Goal: Transaction & Acquisition: Purchase product/service

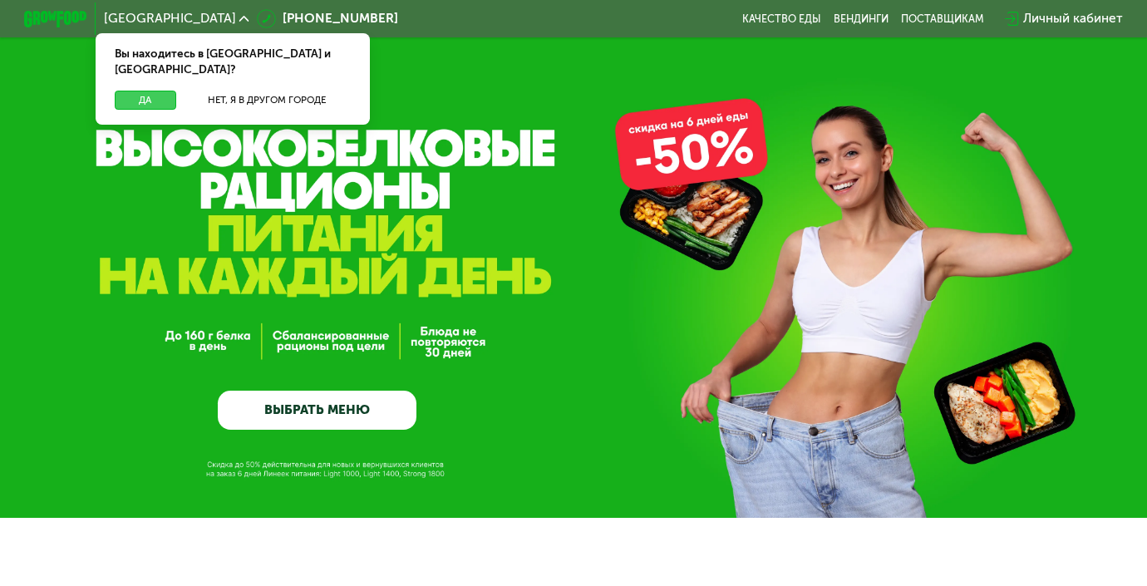
click at [169, 91] on button "Да" at bounding box center [145, 100] width 61 height 19
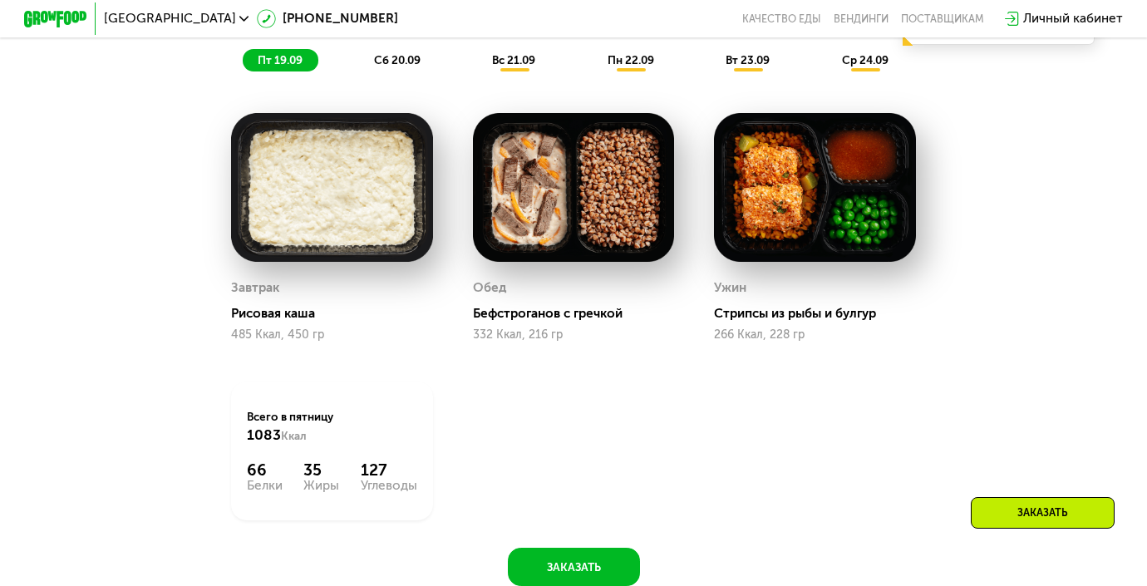
scroll to position [1297, 0]
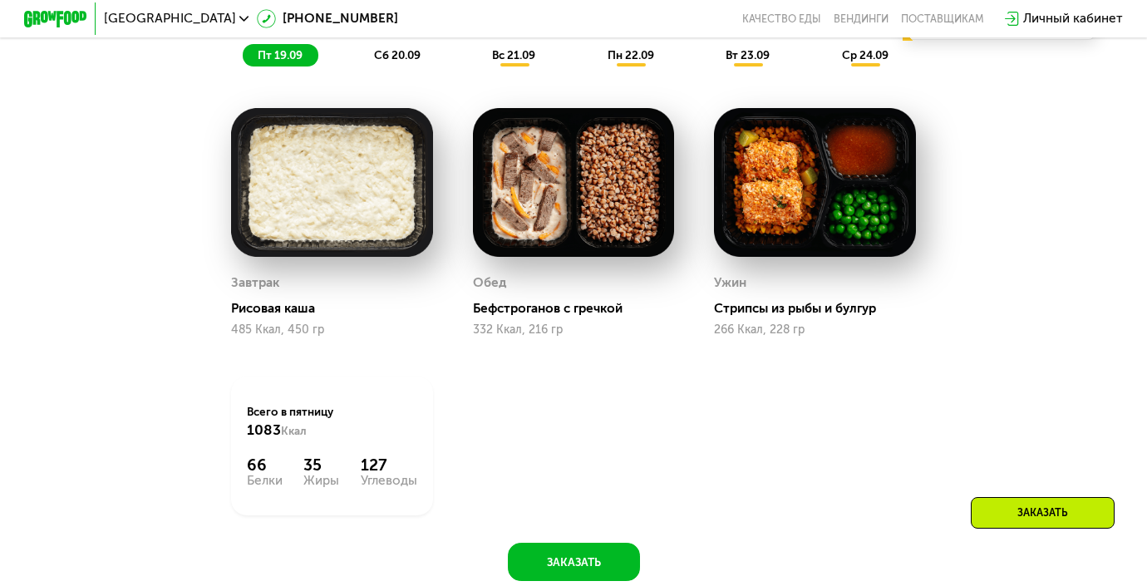
click at [363, 65] on div "пт 19.09 сб 20.09 вс 21.09 пн 22.09 вт 23.09 ср 24.09" at bounding box center [573, 55] width 661 height 22
click at [378, 62] on div "сб 20.09" at bounding box center [398, 55] width 76 height 22
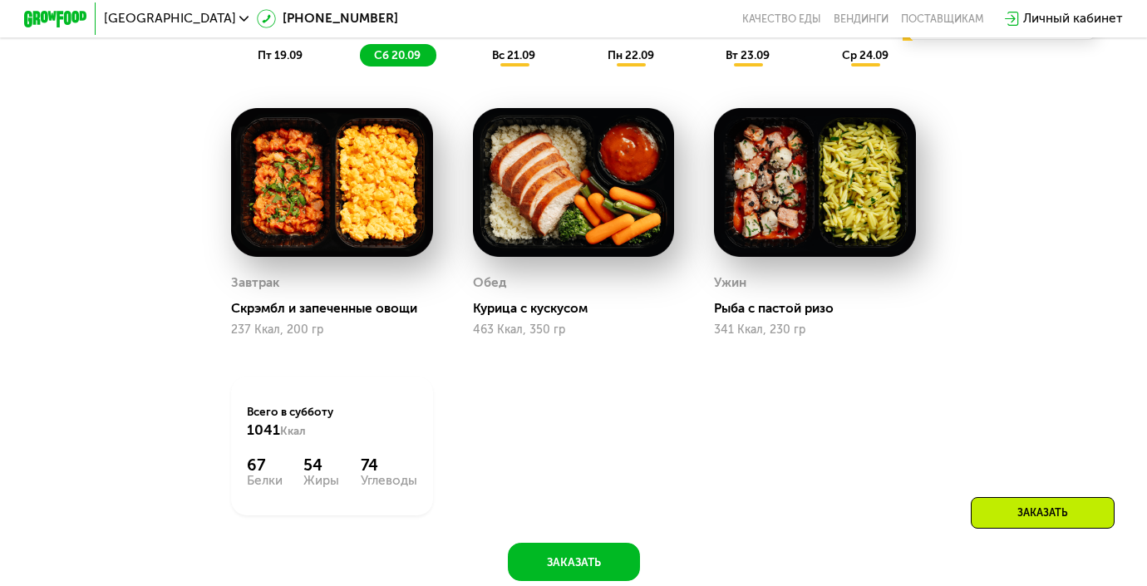
click at [496, 66] on div "вс 21.09" at bounding box center [514, 55] width 73 height 22
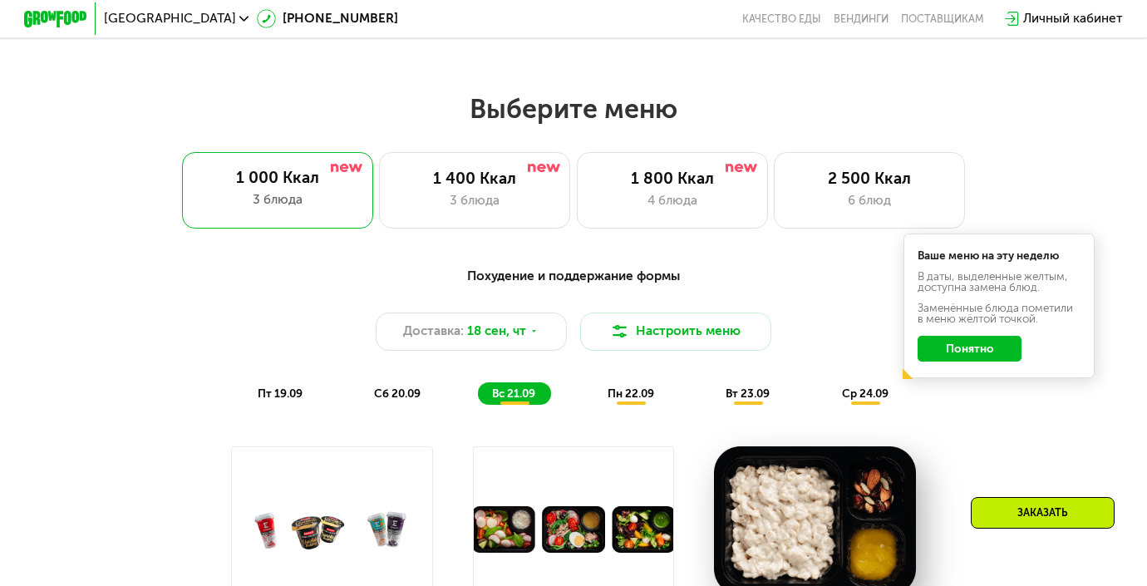
scroll to position [927, 0]
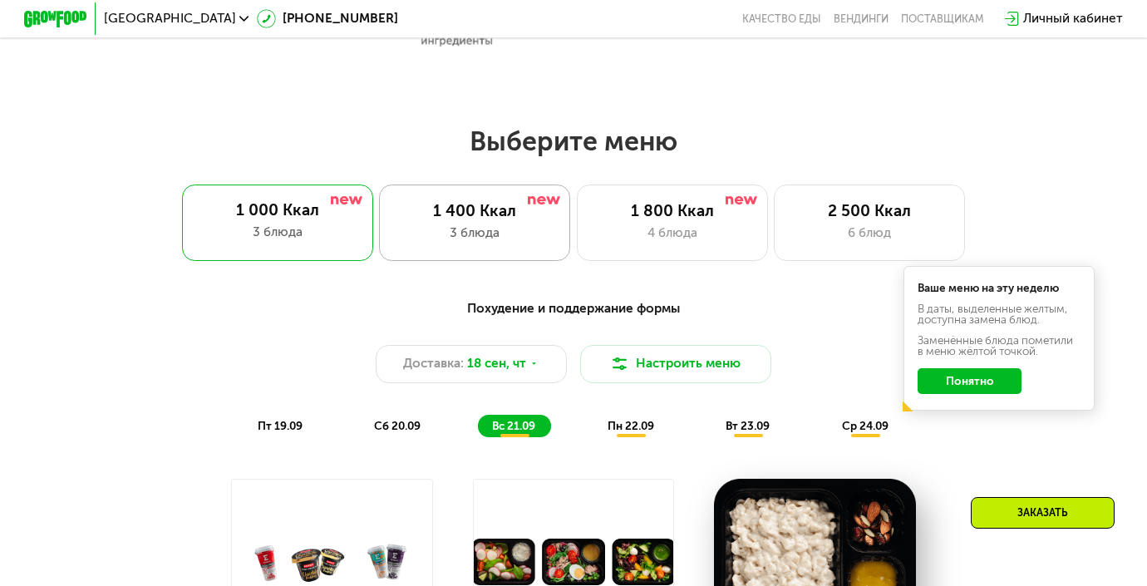
click at [463, 241] on div "3 блюда" at bounding box center [475, 233] width 158 height 19
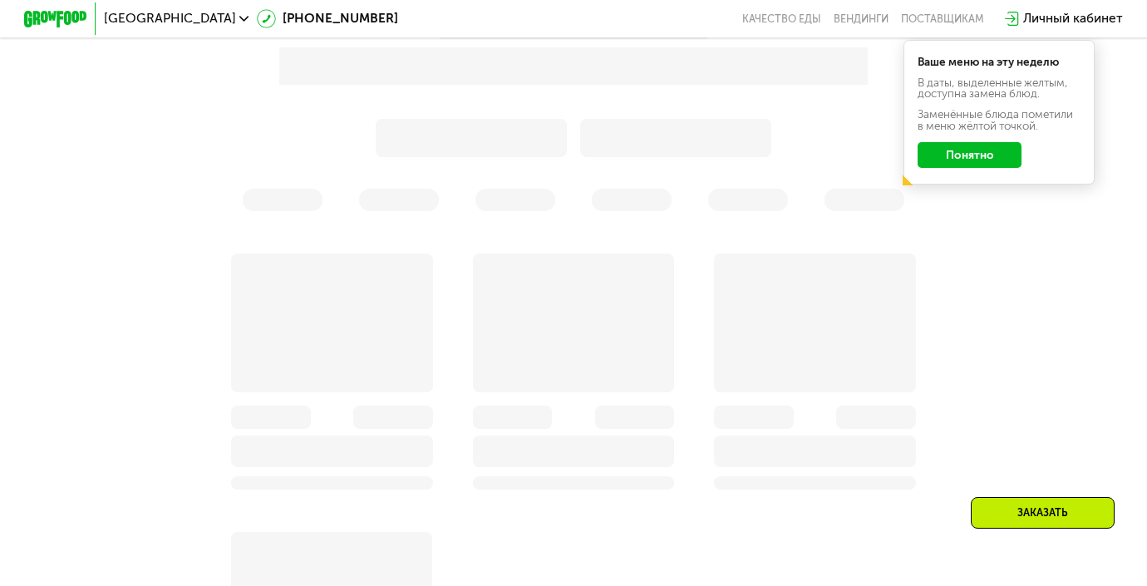
scroll to position [1235, 0]
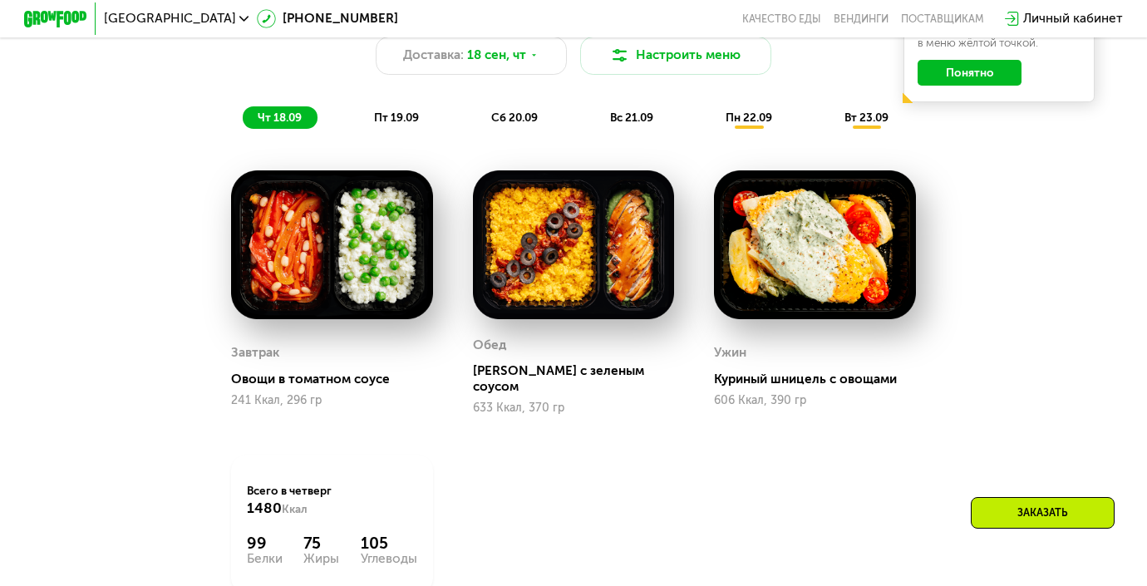
click at [402, 127] on div "пт 19.09" at bounding box center [396, 117] width 75 height 22
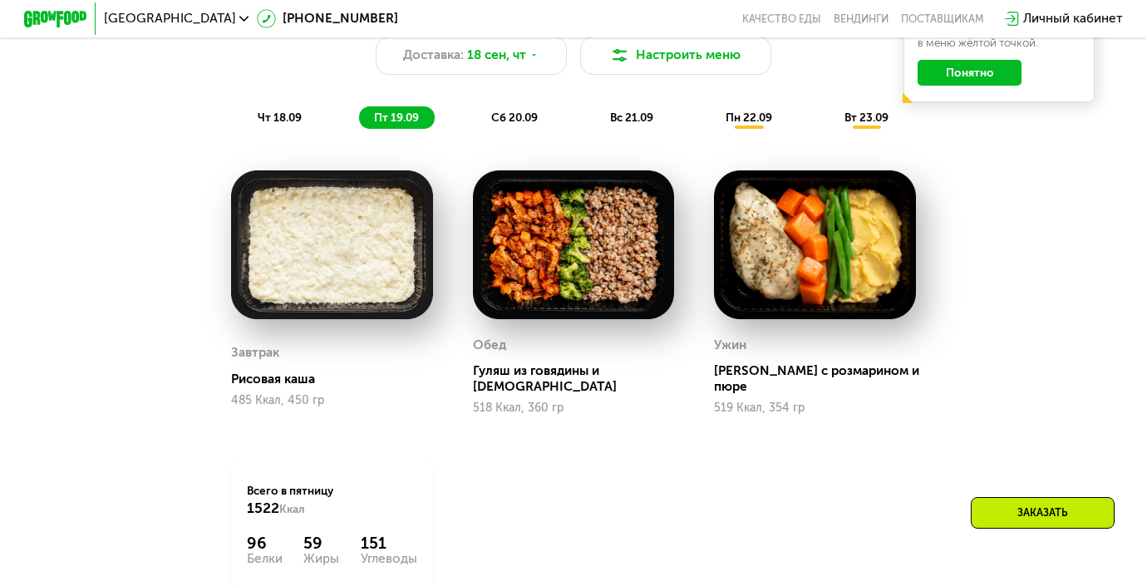
click at [493, 111] on span "сб 20.09" at bounding box center [514, 117] width 47 height 13
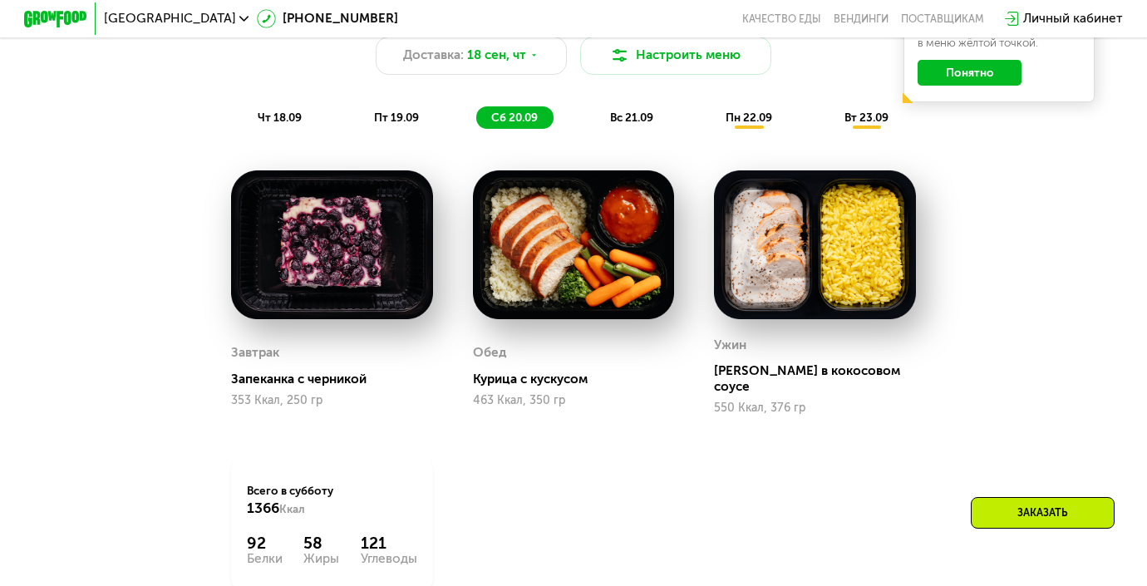
click at [602, 111] on div "вс 21.09" at bounding box center [631, 117] width 73 height 22
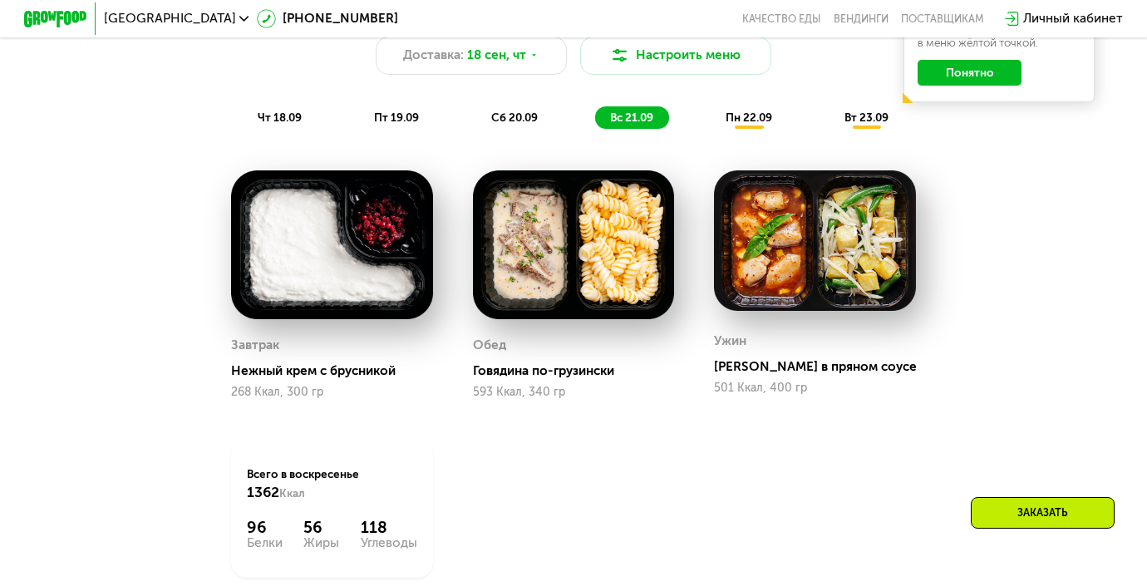
click at [713, 119] on div "пн 22.09" at bounding box center [748, 117] width 76 height 22
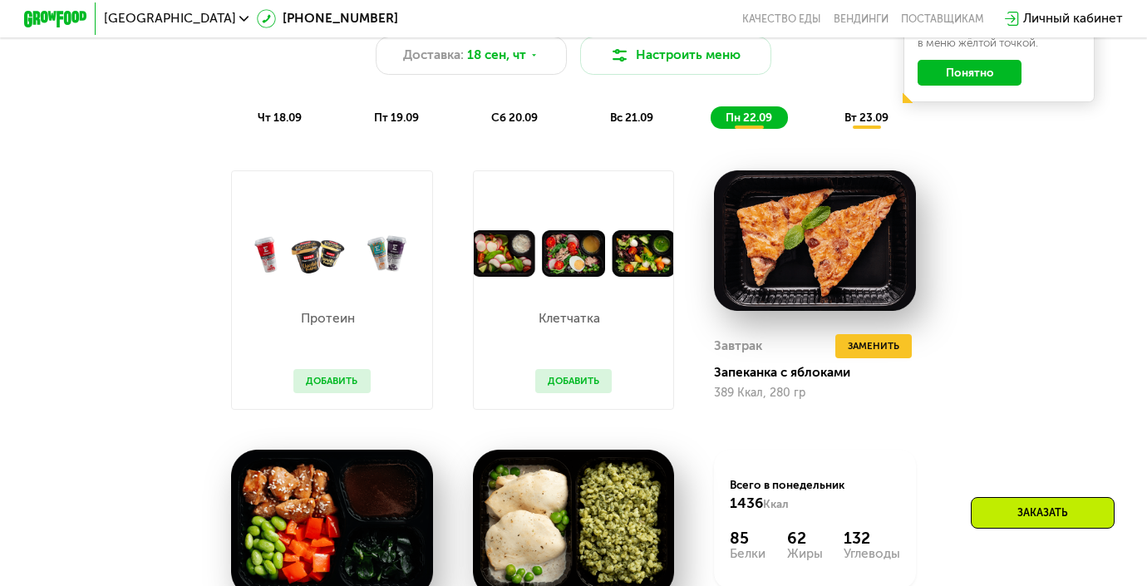
click at [818, 115] on div "чт 18.09 пт 19.09 сб 20.09 вс 21.09 пн 22.09 вт 23.09" at bounding box center [573, 117] width 661 height 22
click at [830, 115] on div "вт 23.09" at bounding box center [866, 117] width 74 height 22
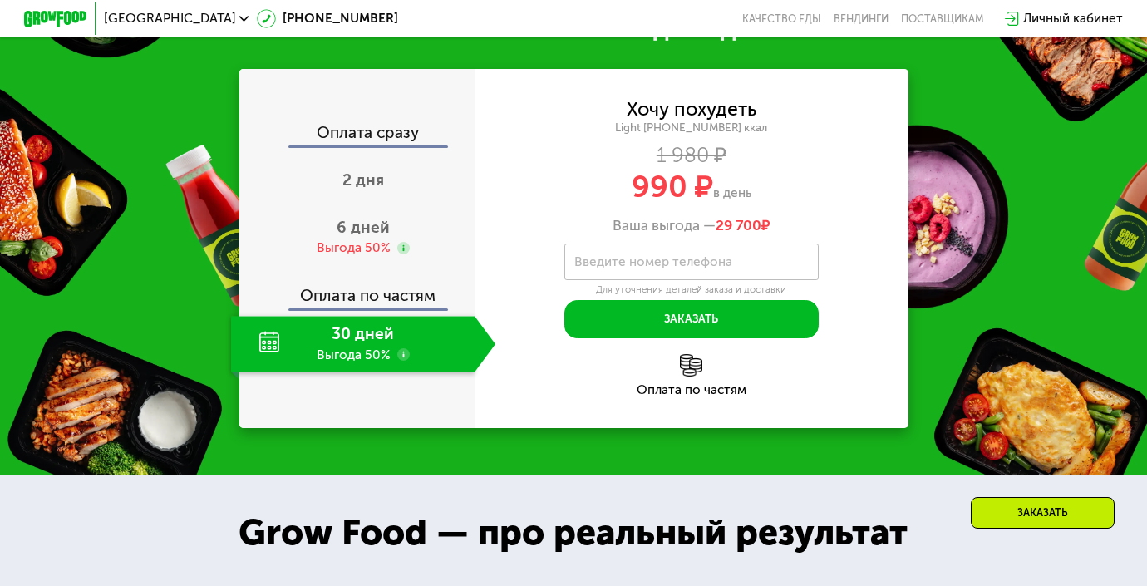
scroll to position [2060, 0]
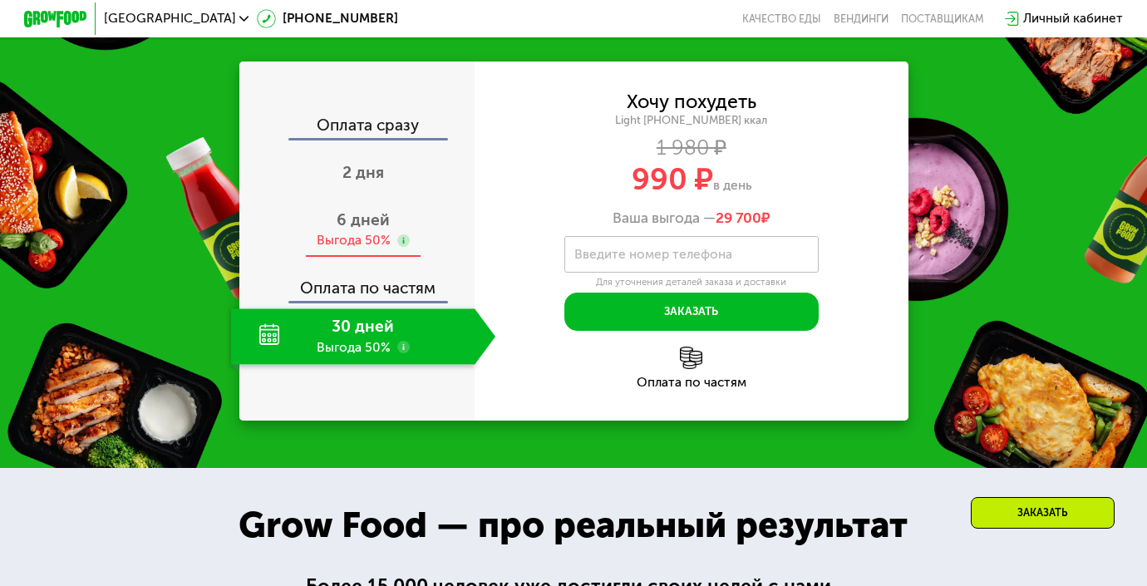
click at [406, 239] on use at bounding box center [403, 240] width 12 height 12
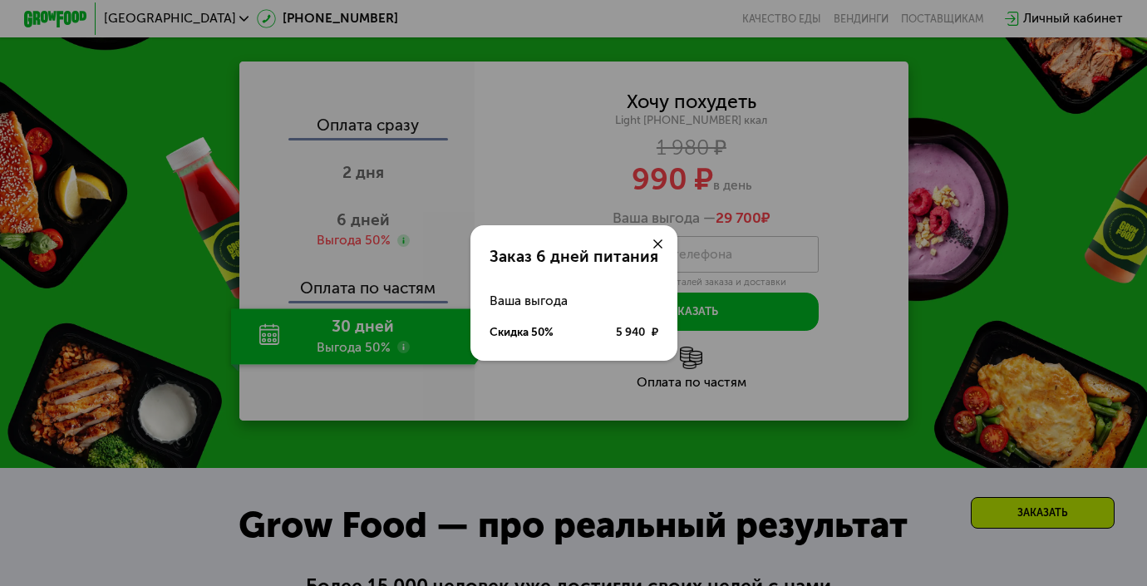
click at [660, 217] on div "Заказ 6 дней питания Ваша выгода Скидка 50% 5 940 ₽" at bounding box center [573, 293] width 1147 height 586
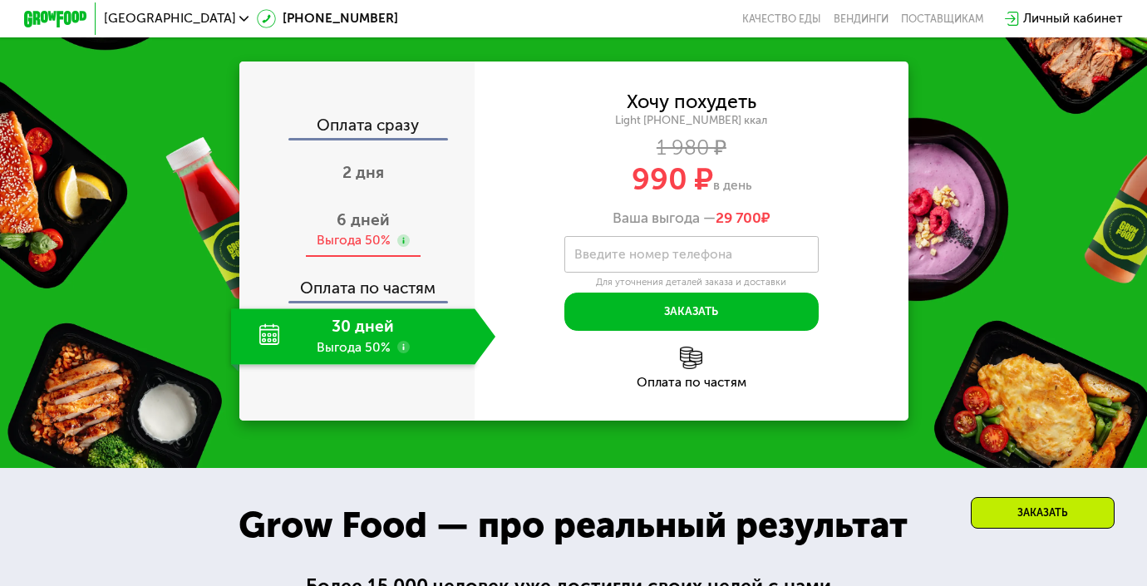
click at [361, 209] on div "6 дней Выгода 50%" at bounding box center [363, 230] width 264 height 56
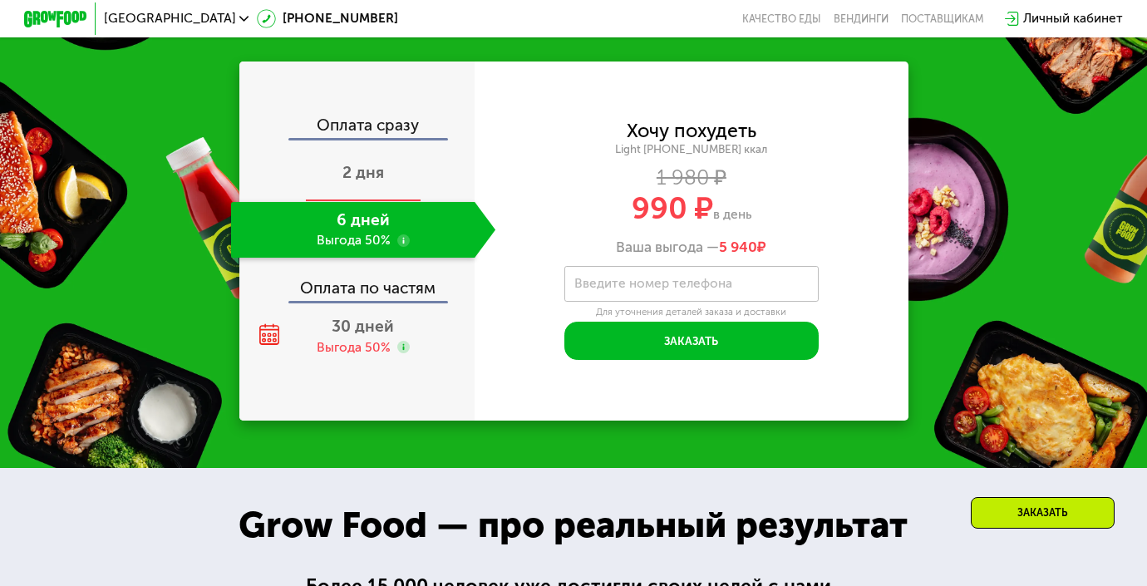
click at [409, 189] on div "2 дня" at bounding box center [363, 174] width 264 height 56
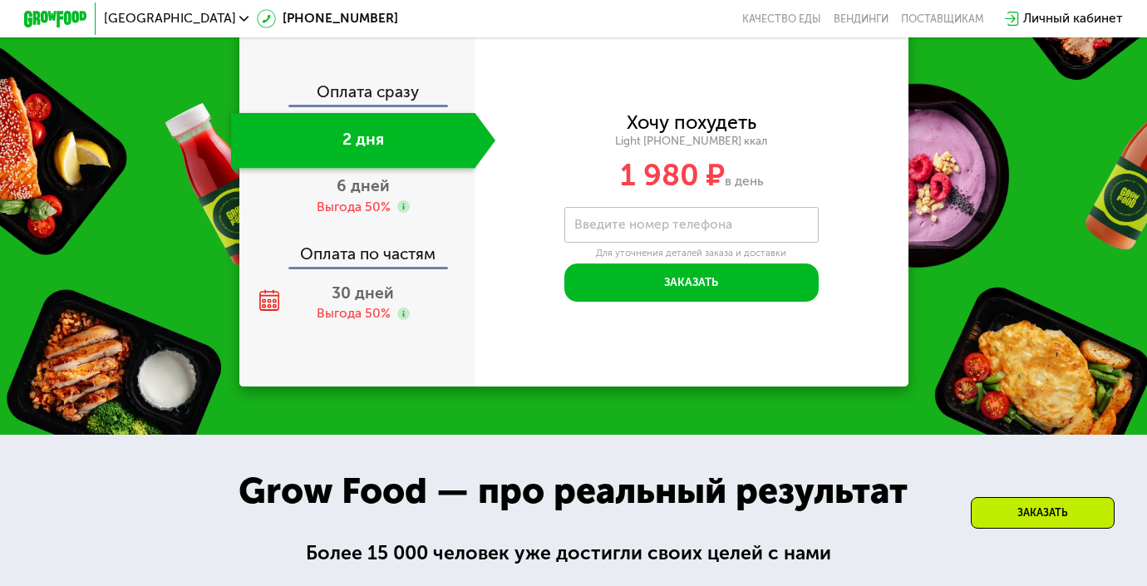
scroll to position [2025, 0]
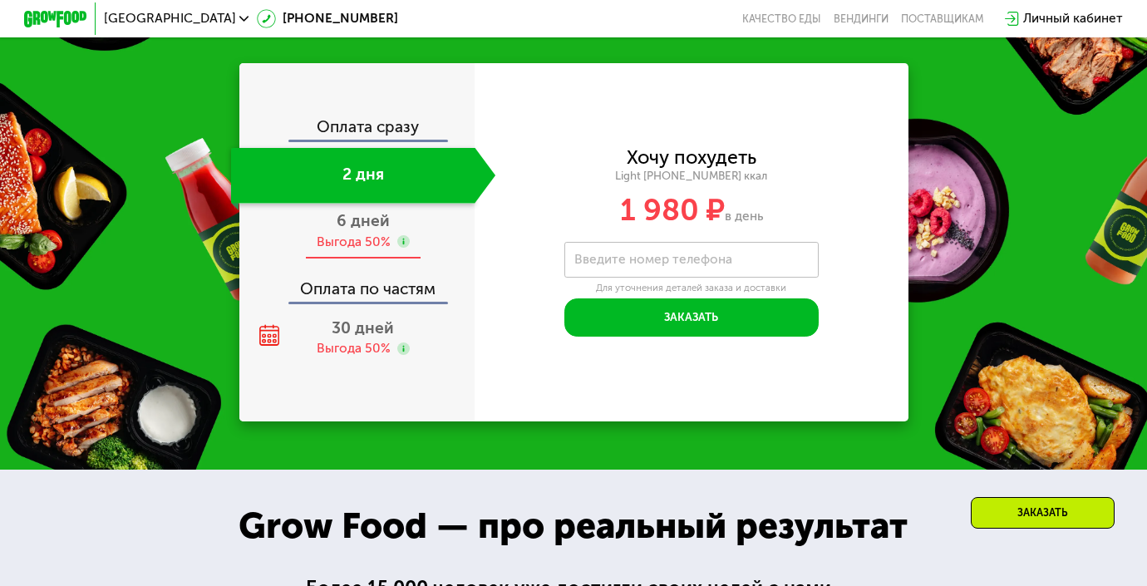
click at [403, 219] on div "6 дней Выгода 50%" at bounding box center [363, 232] width 264 height 56
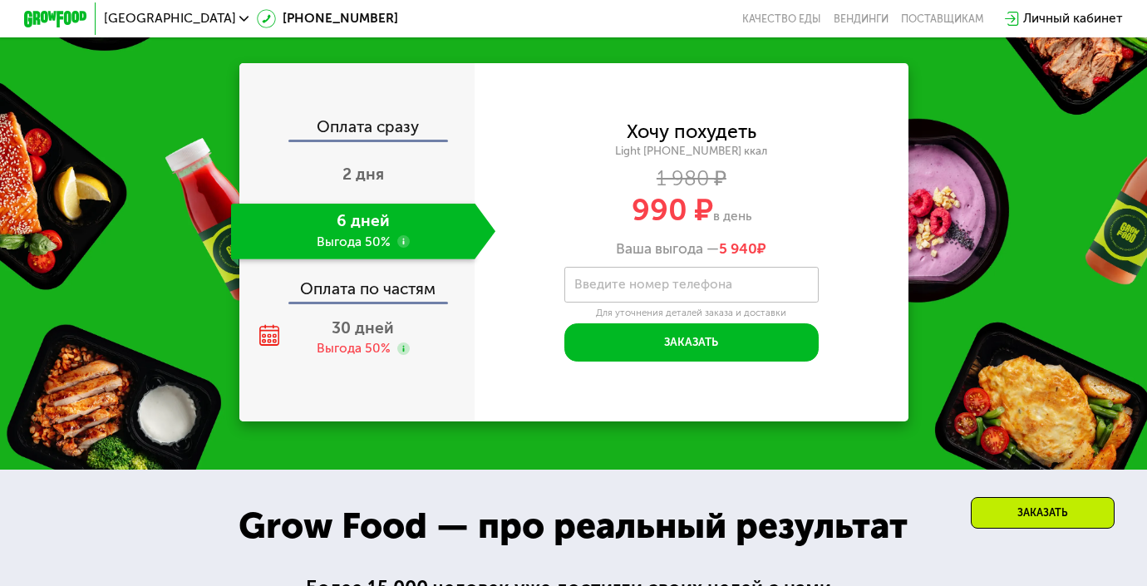
scroll to position [1959, 0]
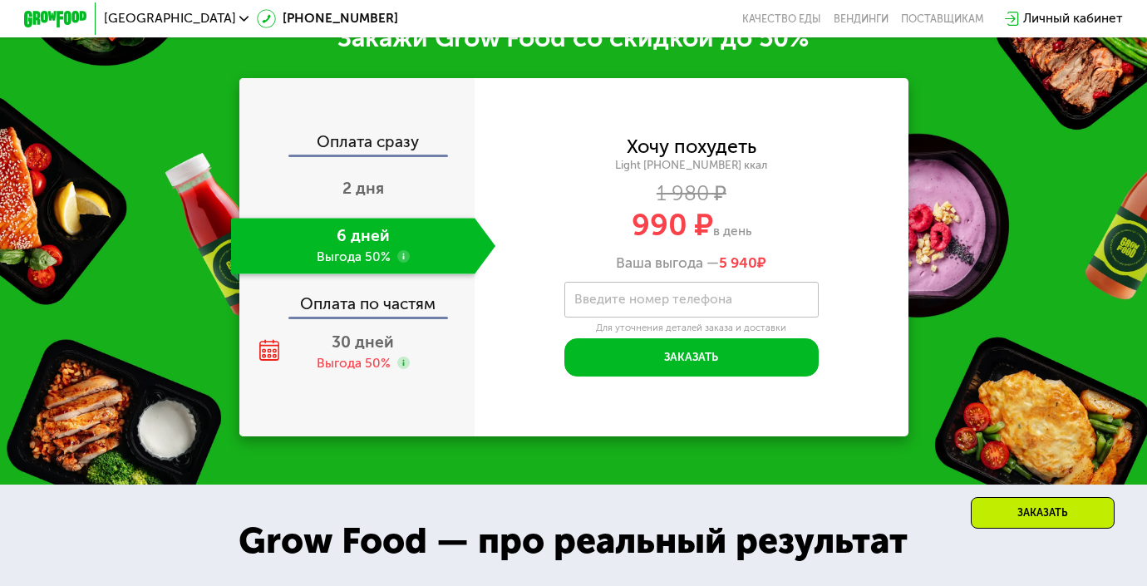
click at [401, 218] on div "6 дней Выгода 50%" at bounding box center [352, 246] width 243 height 56
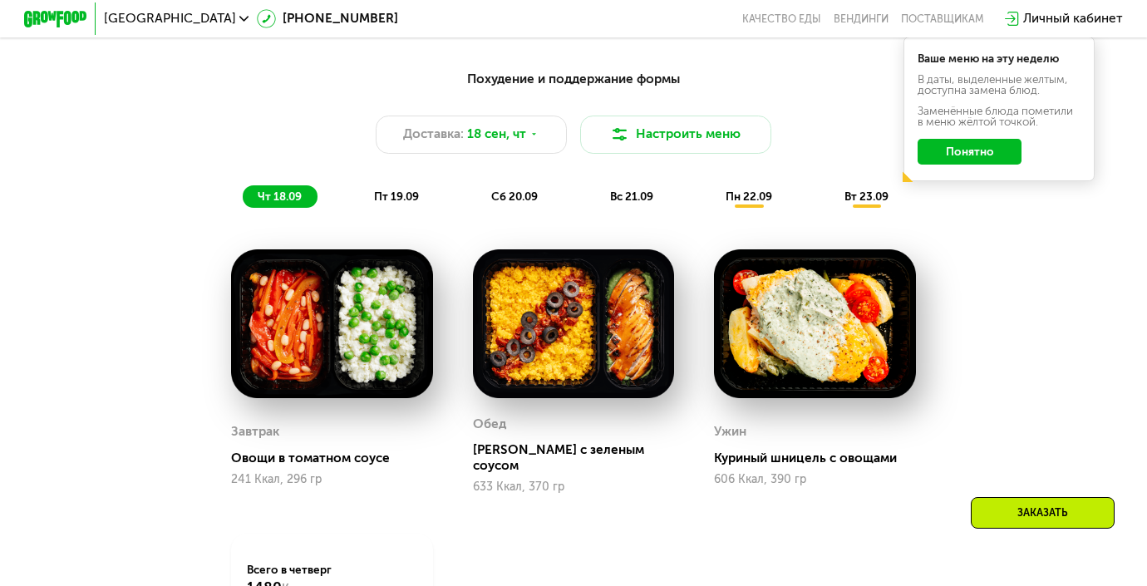
scroll to position [1158, 0]
